Goal: Browse casually: Explore the website without a specific task or goal

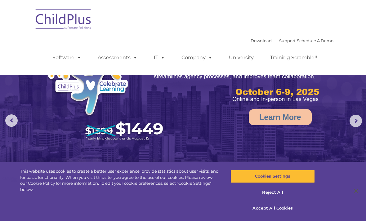
select select "MEDIUM"
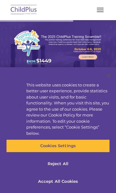
click at [58, 30] on img at bounding box center [58, 96] width 116 height 153
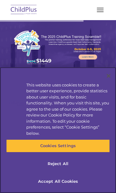
click at [56, 94] on div "This website uses cookies to create a better user experience, provide statistic…" at bounding box center [68, 109] width 84 height 55
